Goal: Information Seeking & Learning: Learn about a topic

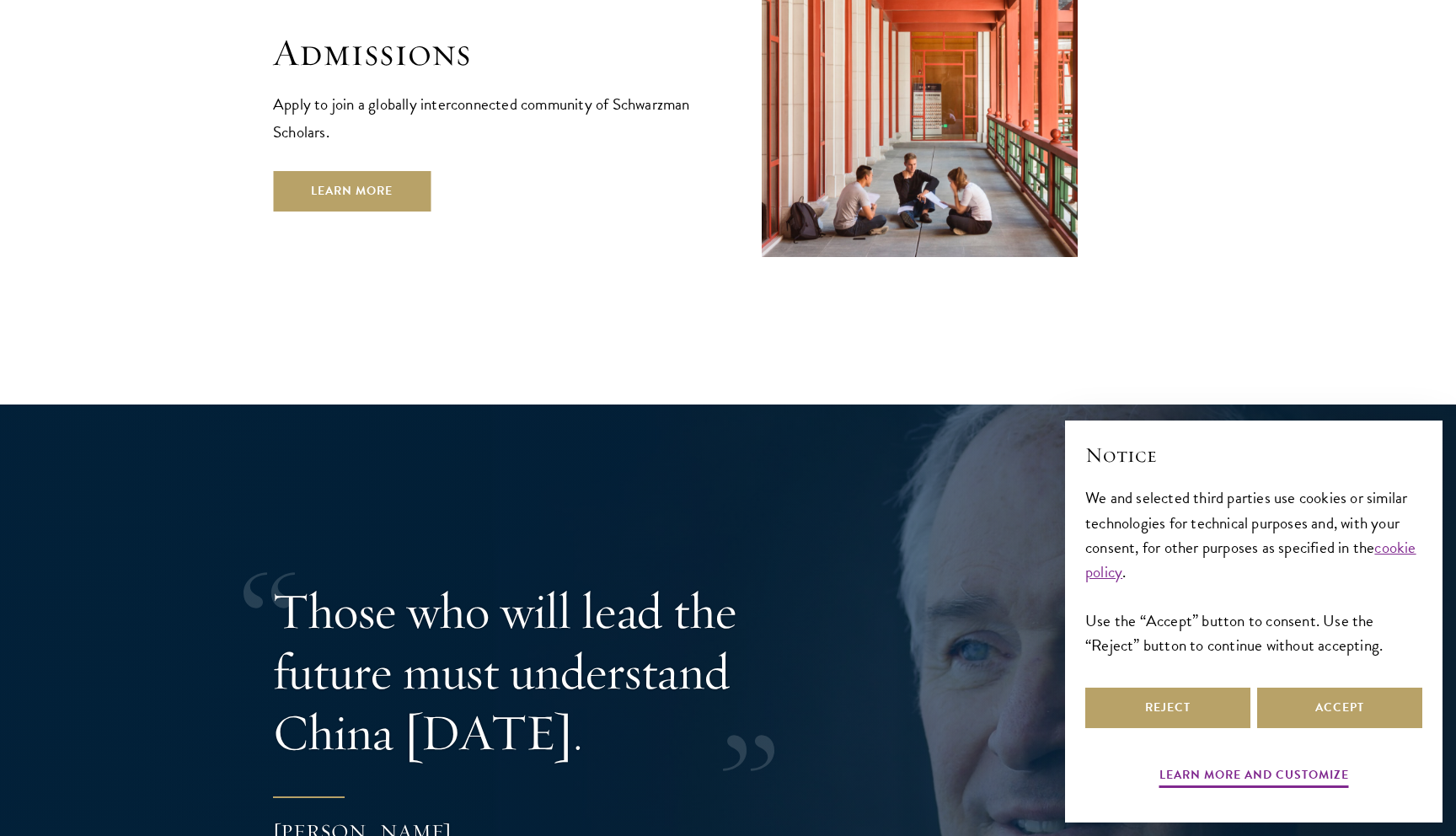
scroll to position [3006, 0]
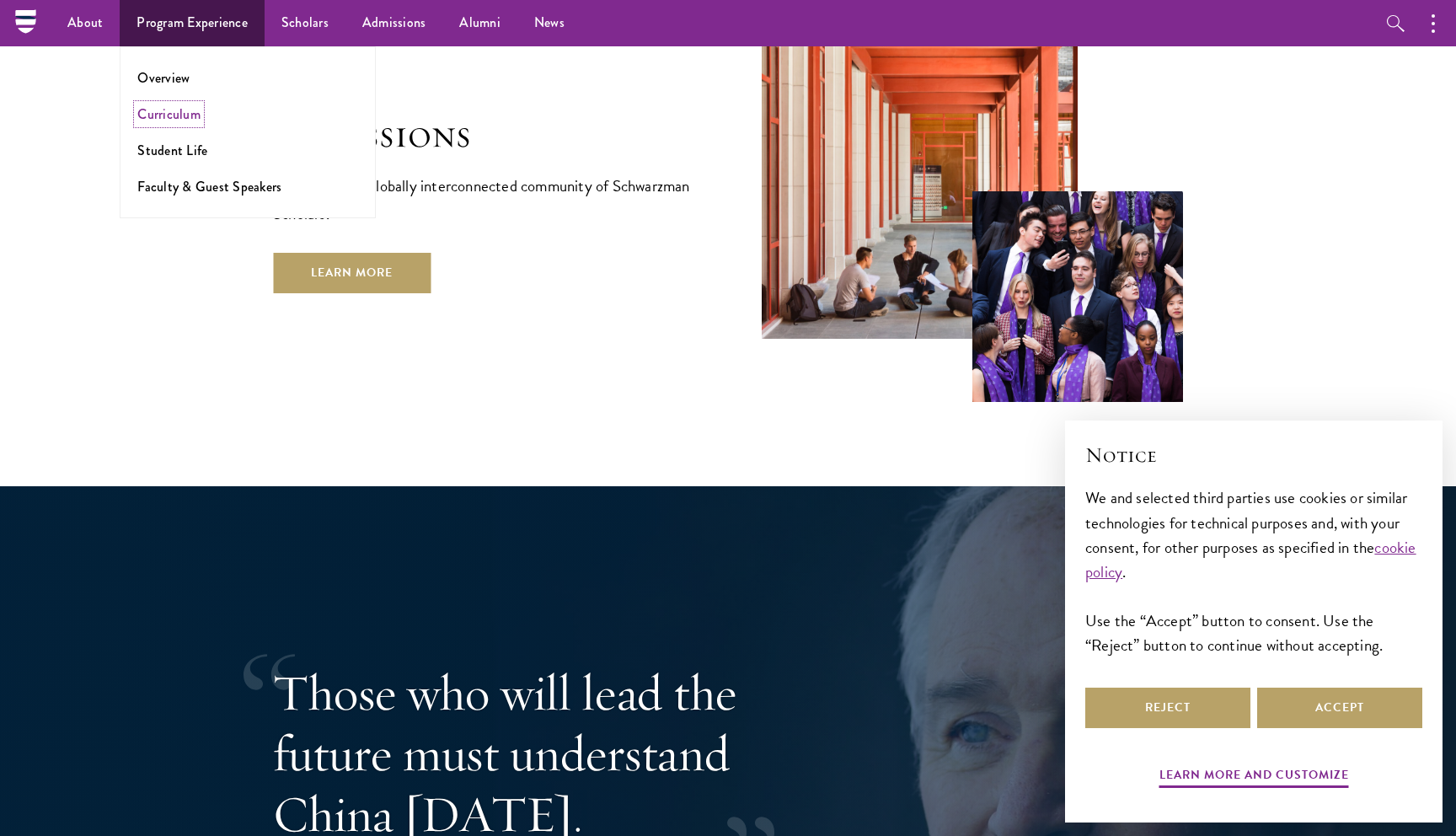
click at [179, 121] on link "Curriculum" at bounding box center [169, 114] width 63 height 19
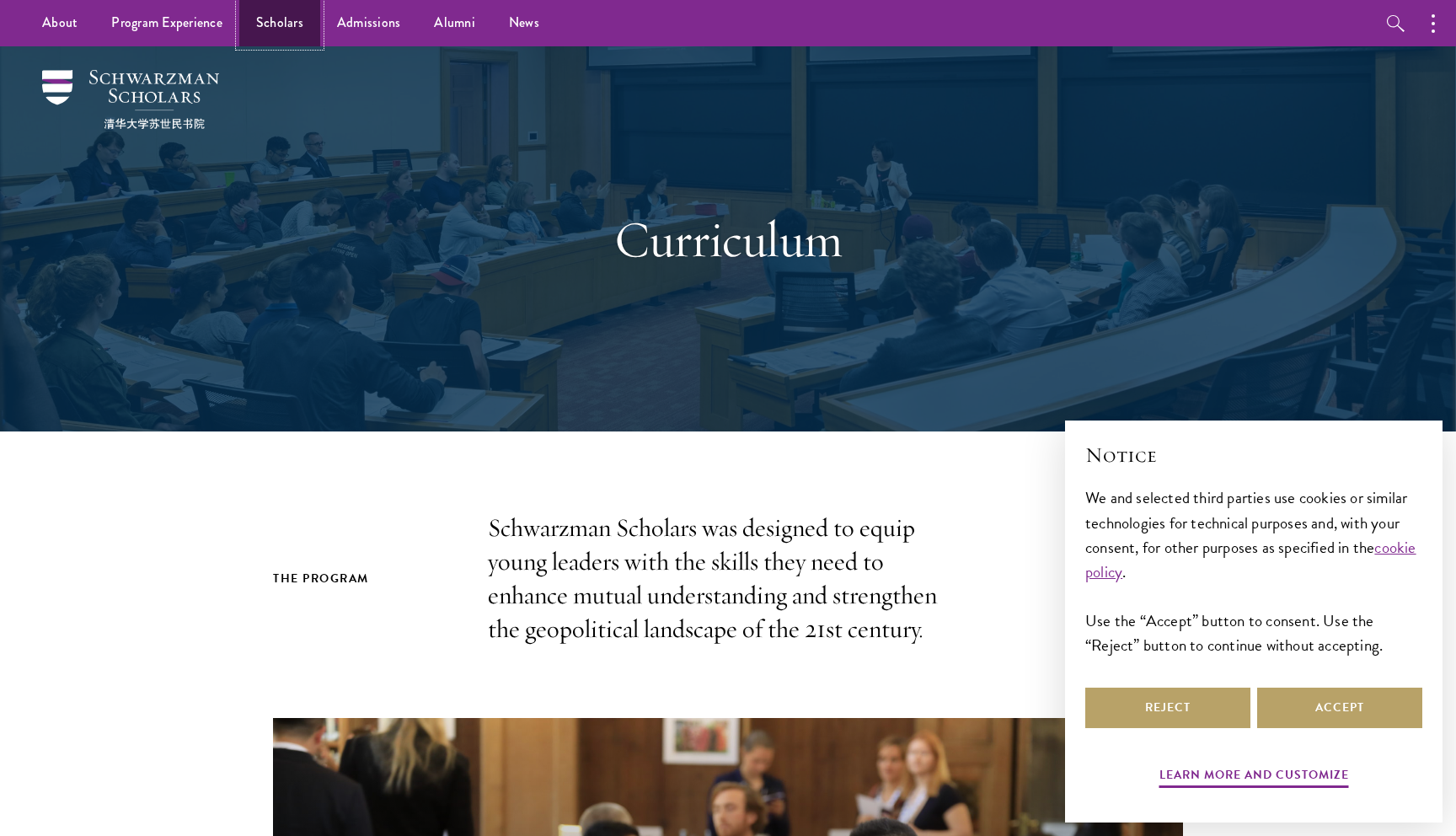
click at [241, 11] on link "Scholars" at bounding box center [279, 23] width 81 height 46
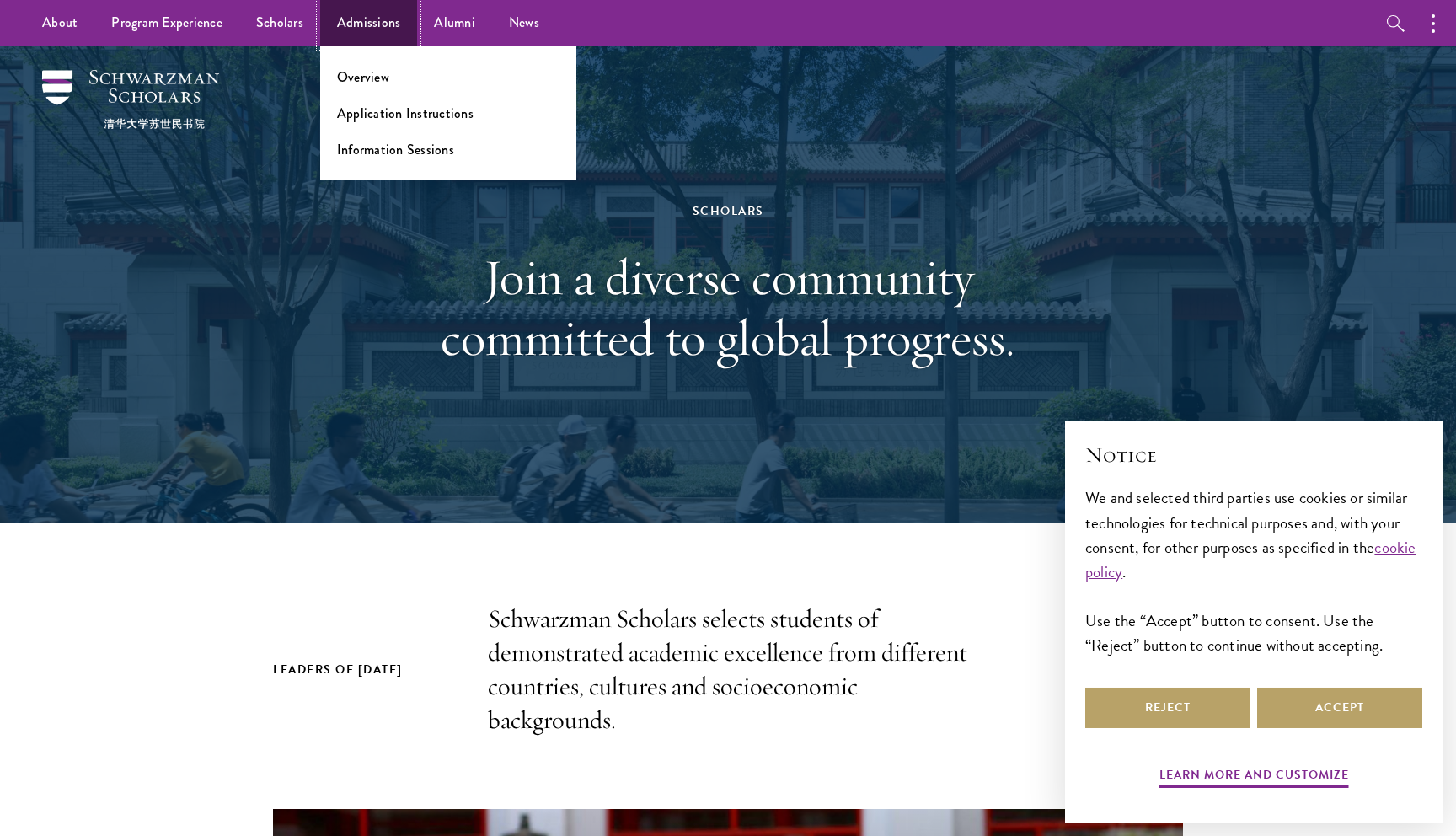
click at [382, 20] on link "Admissions" at bounding box center [369, 23] width 98 height 46
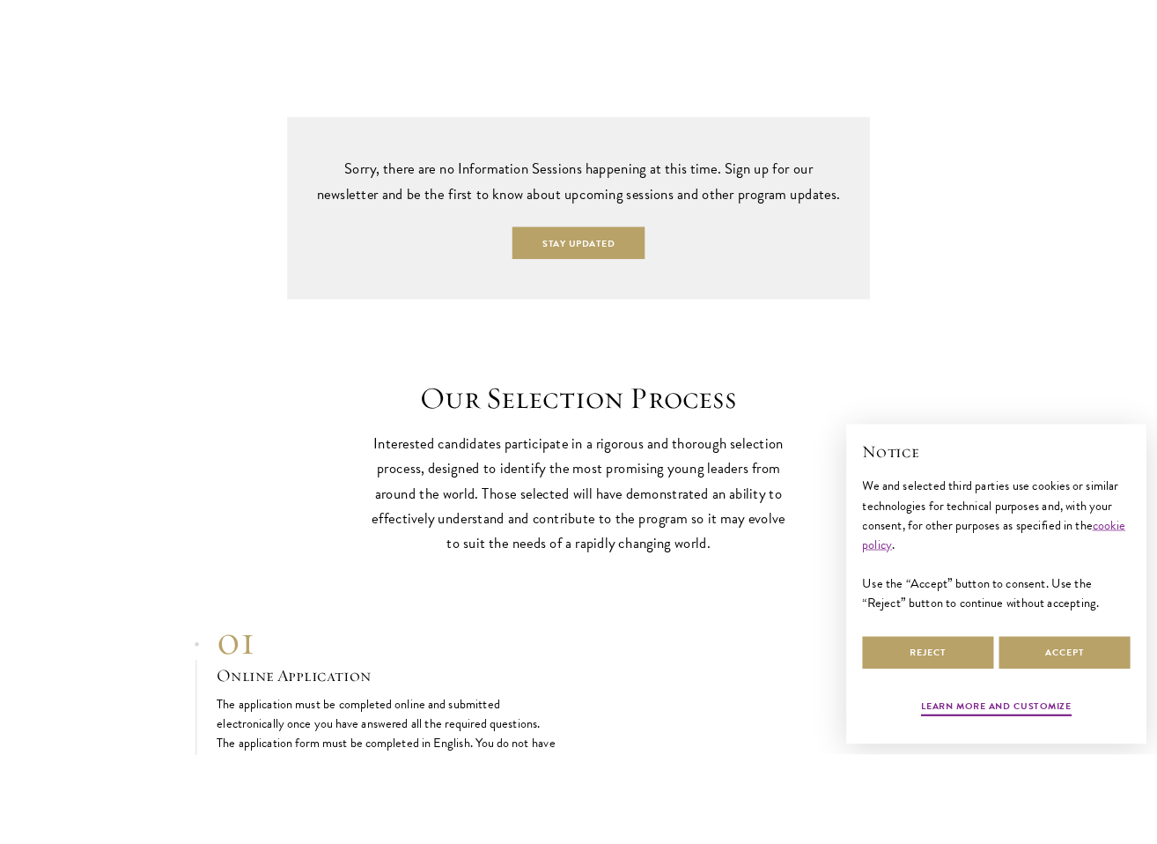
scroll to position [4611, 0]
